Goal: Task Accomplishment & Management: Manage account settings

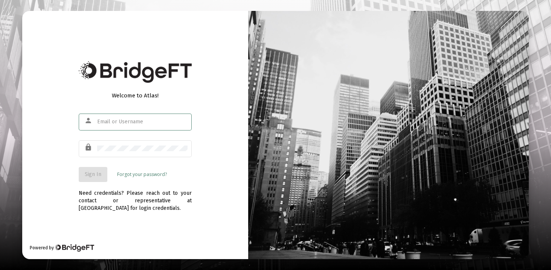
type input "[EMAIL_ADDRESS][DOMAIN_NAME]"
click at [94, 167] on button "Sign In" at bounding box center [93, 174] width 29 height 15
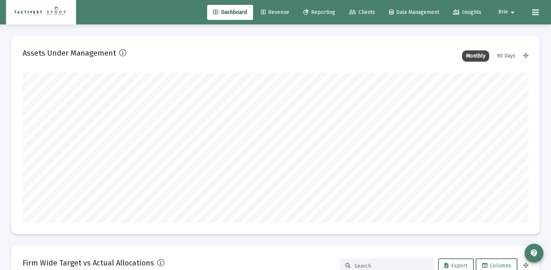
scroll to position [151, 272]
type input "[DATE]"
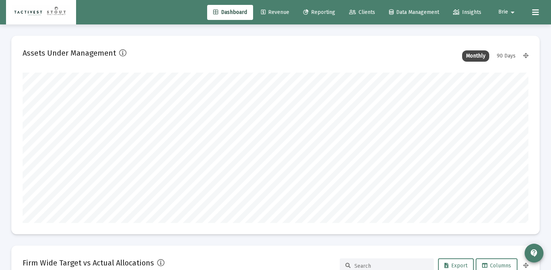
click at [502, 14] on span "Brie" at bounding box center [503, 12] width 10 height 6
click at [506, 30] on span "Settings" at bounding box center [517, 32] width 22 height 18
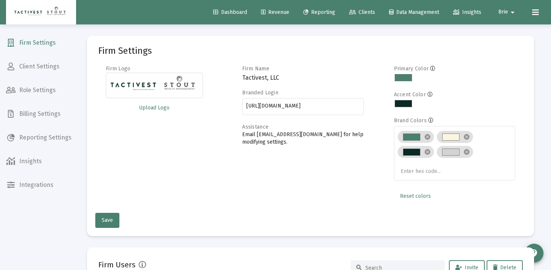
click at [40, 114] on span "Billing Settings" at bounding box center [39, 114] width 78 height 18
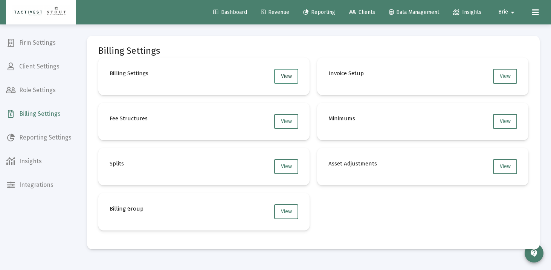
click at [283, 83] on button "View" at bounding box center [286, 76] width 24 height 15
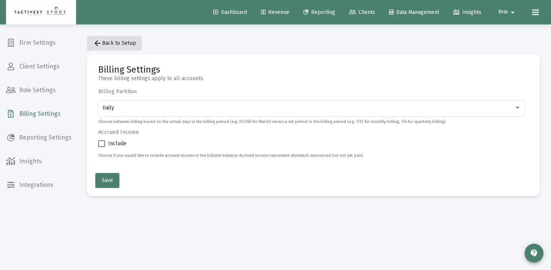
click at [103, 41] on span "arrow_back Back to Setup" at bounding box center [114, 43] width 43 height 6
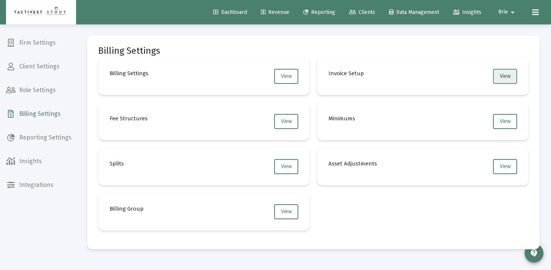
click at [514, 79] on button "View" at bounding box center [505, 76] width 24 height 15
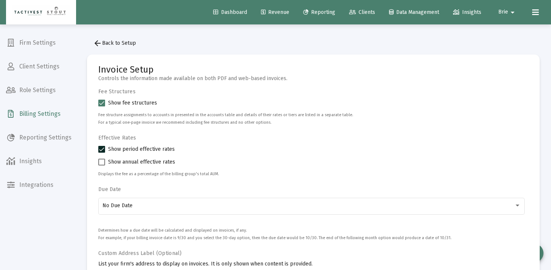
click at [114, 45] on span "arrow_back Back to Setup" at bounding box center [114, 43] width 43 height 6
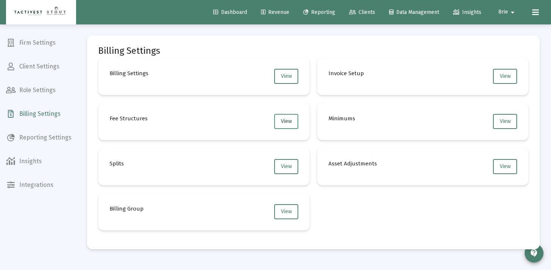
click at [284, 123] on span "View" at bounding box center [286, 121] width 11 height 6
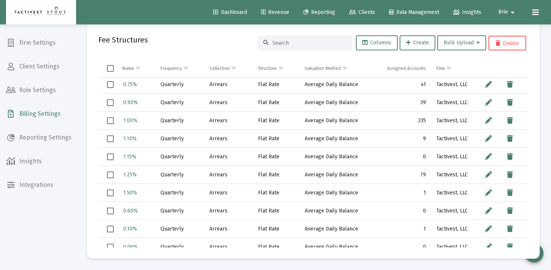
scroll to position [50, 0]
